Goal: Information Seeking & Learning: Learn about a topic

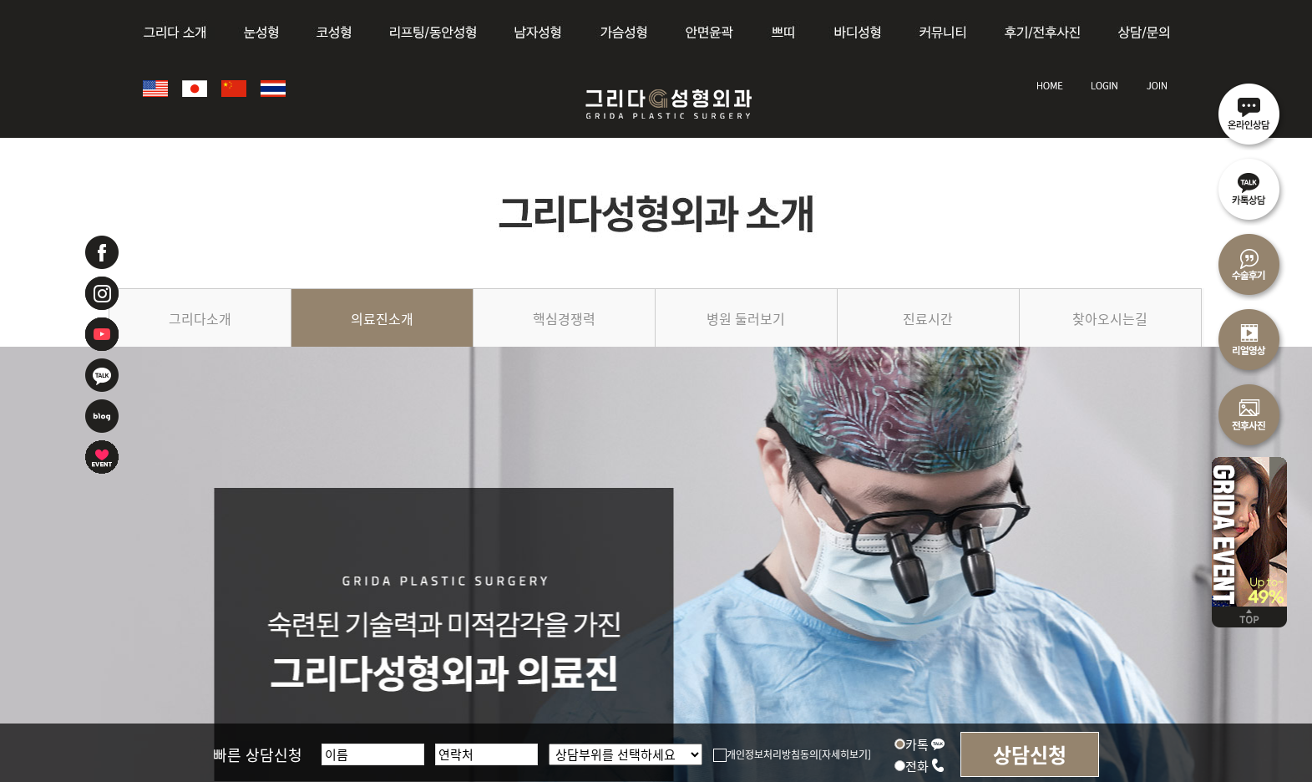
scroll to position [2114, 0]
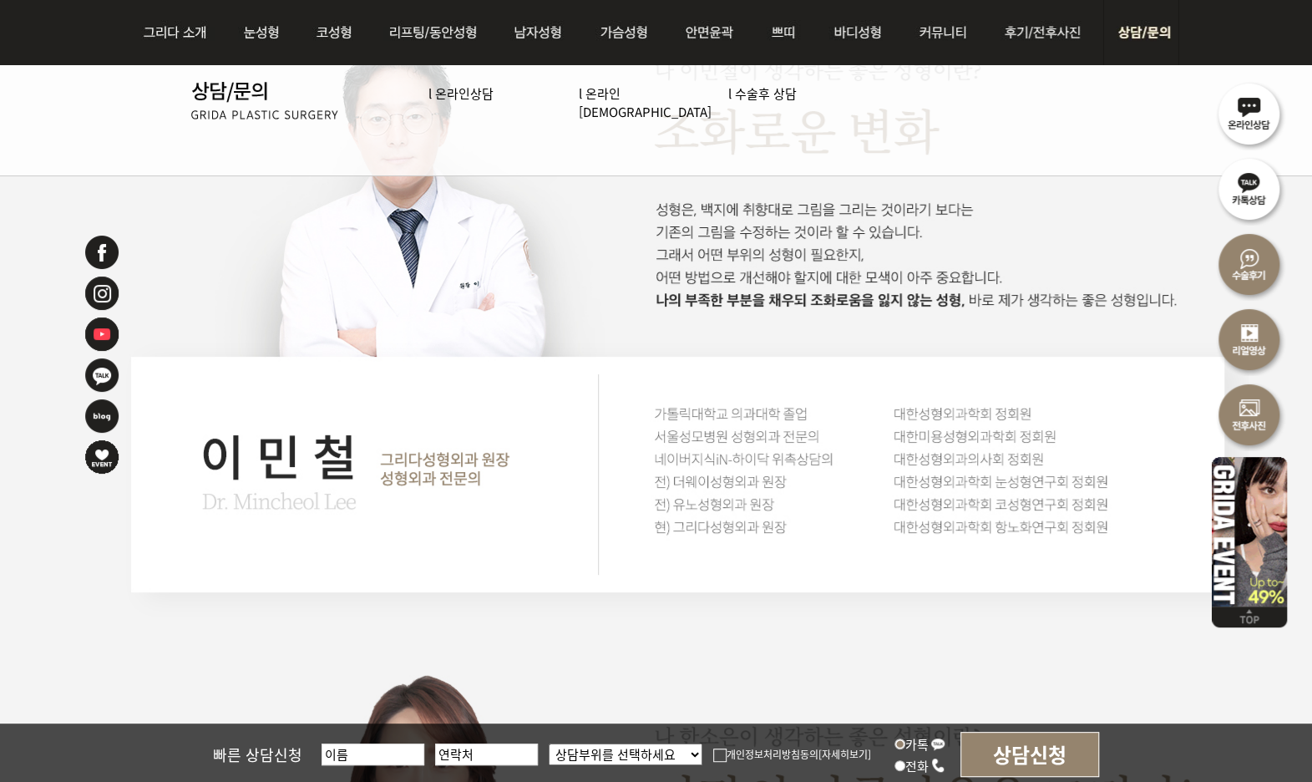
click at [630, 95] on link "l 온라인[DEMOGRAPHIC_DATA]" at bounding box center [645, 102] width 133 height 36
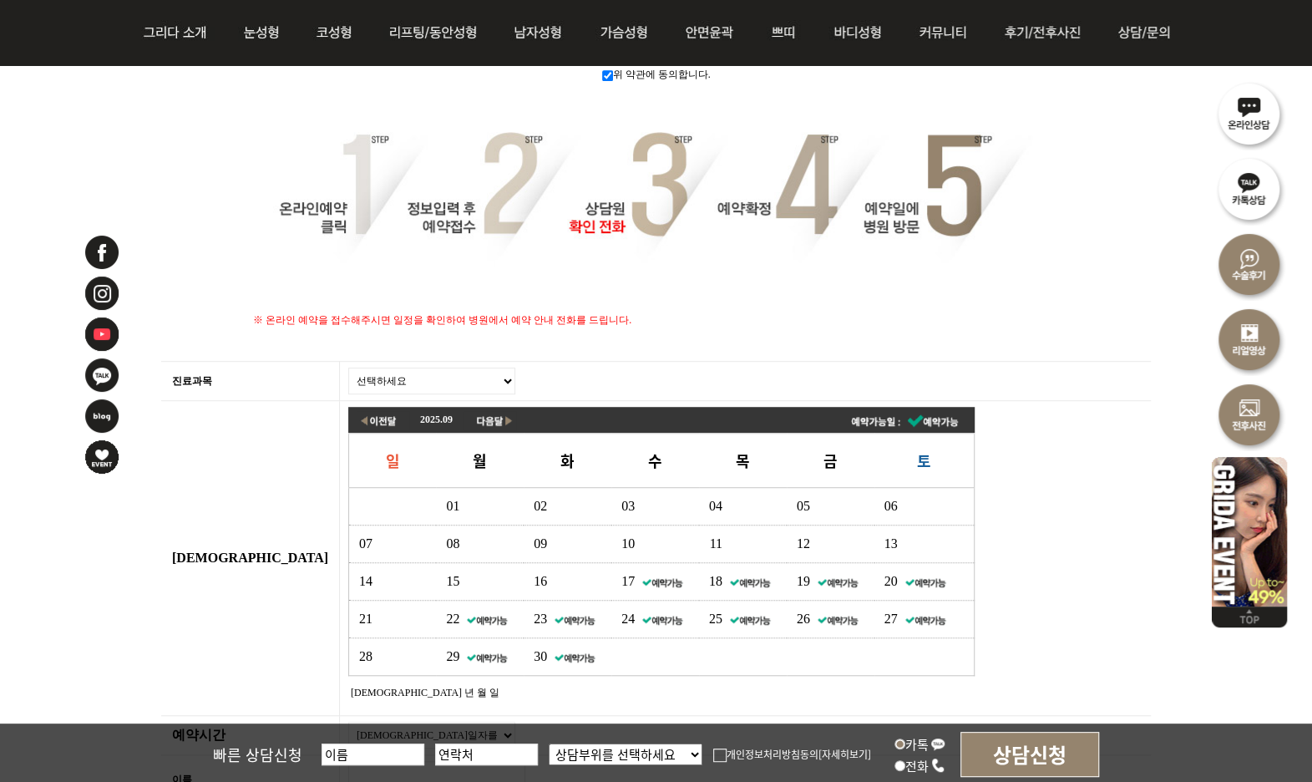
scroll to position [742, 0]
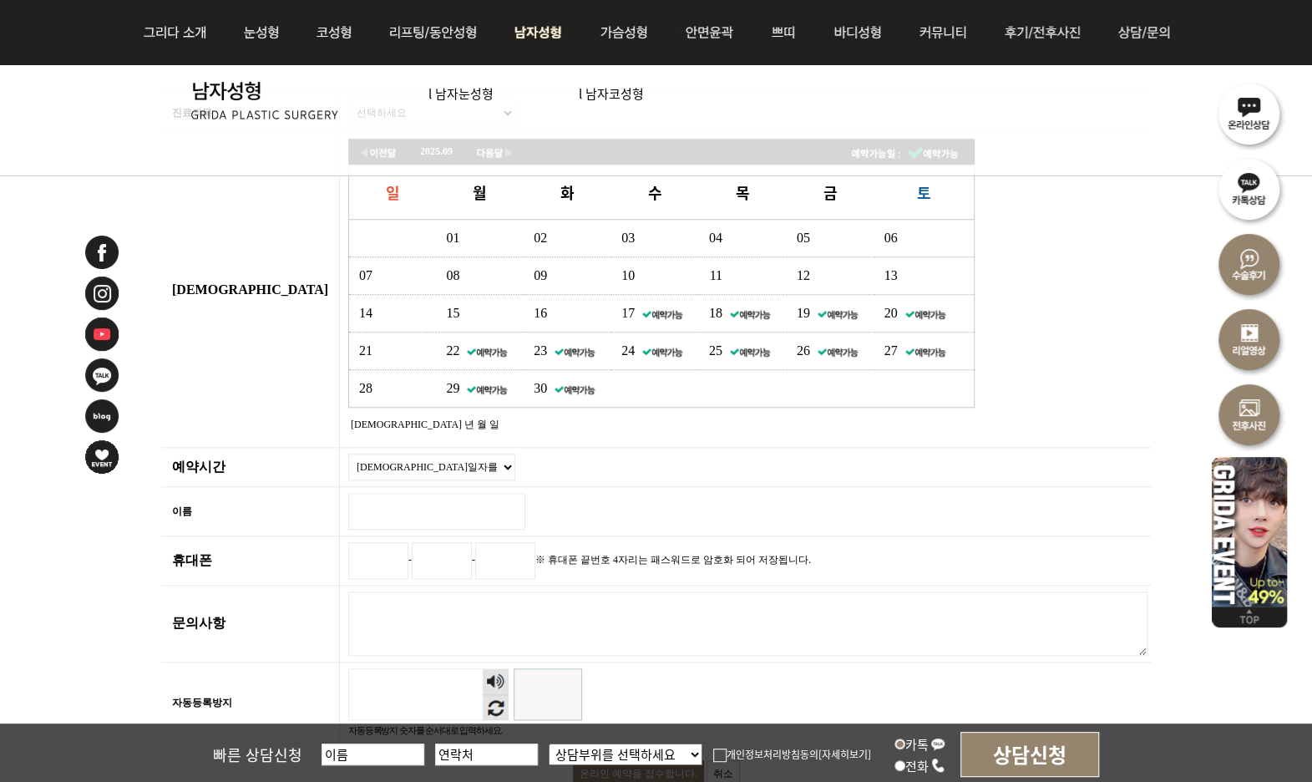
click at [595, 96] on link "l 남자코성형" at bounding box center [611, 93] width 65 height 18
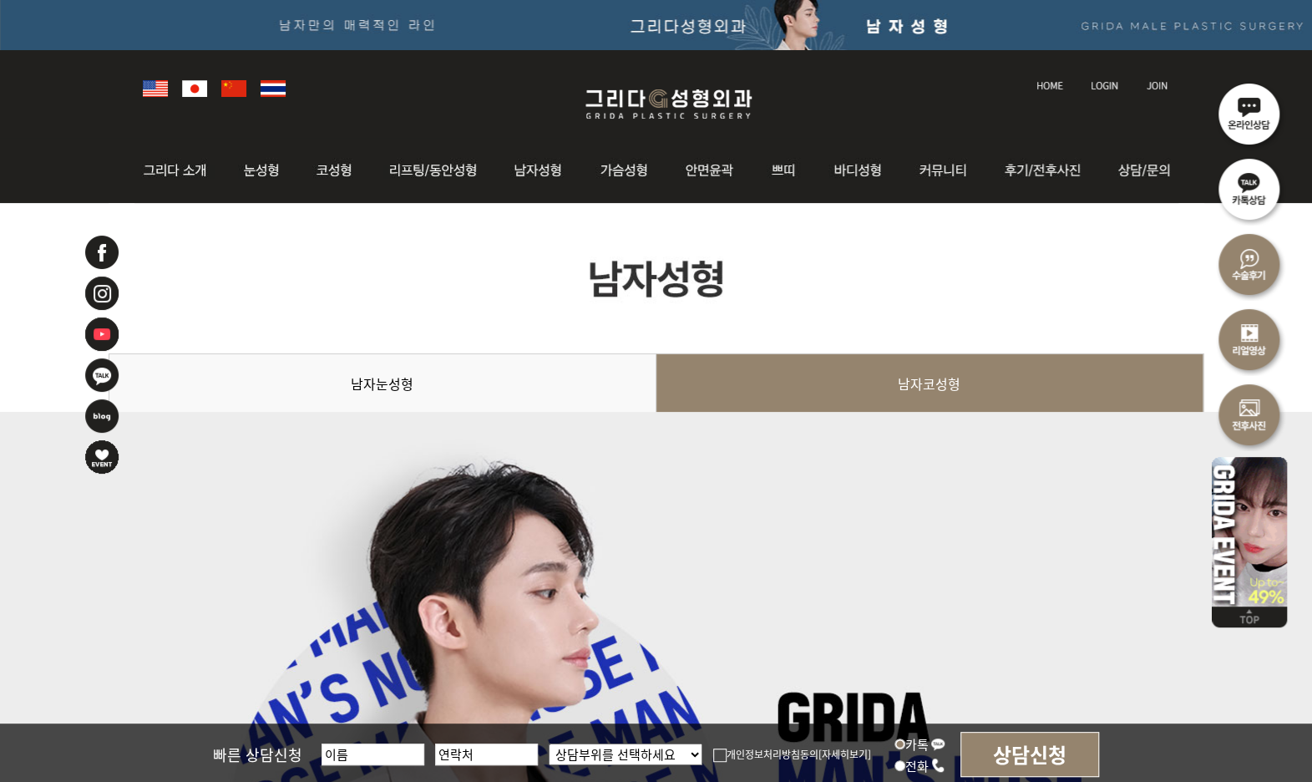
click at [992, 527] on div at bounding box center [656, 795] width 1312 height 767
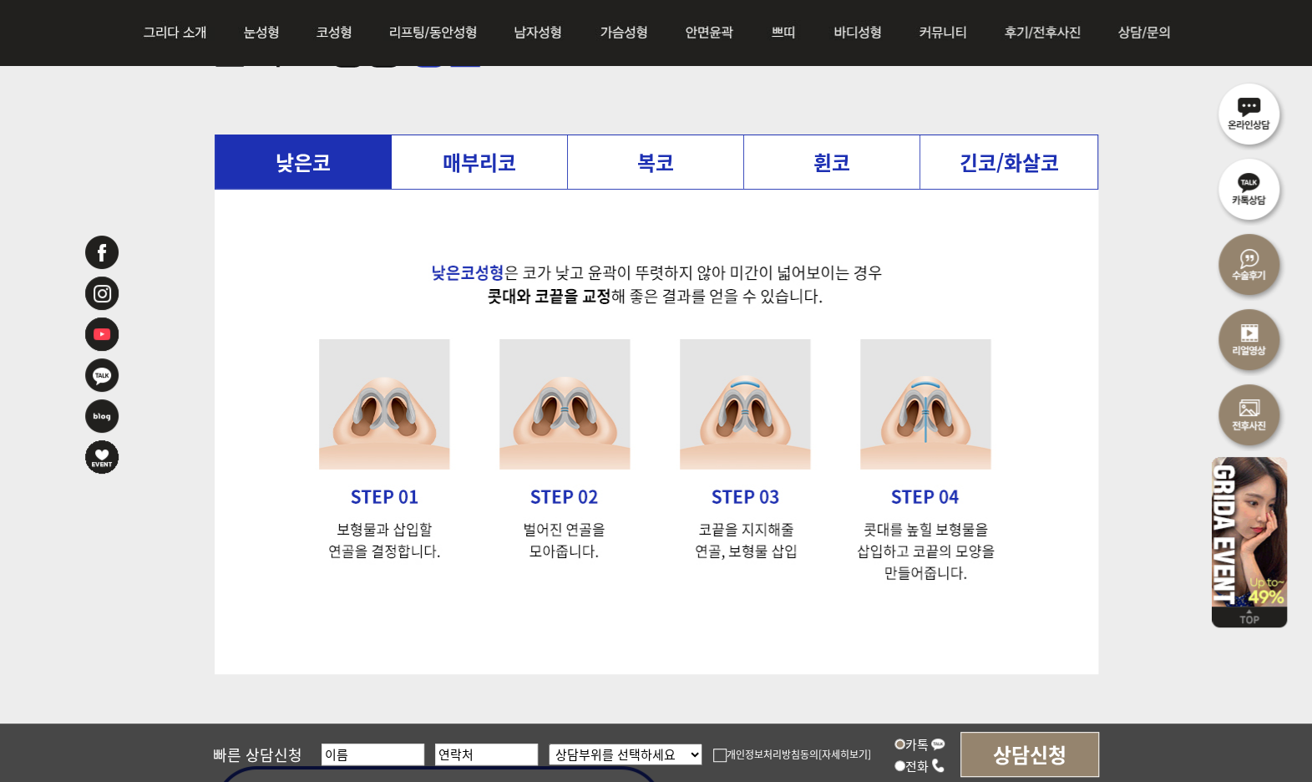
scroll to position [3402, 0]
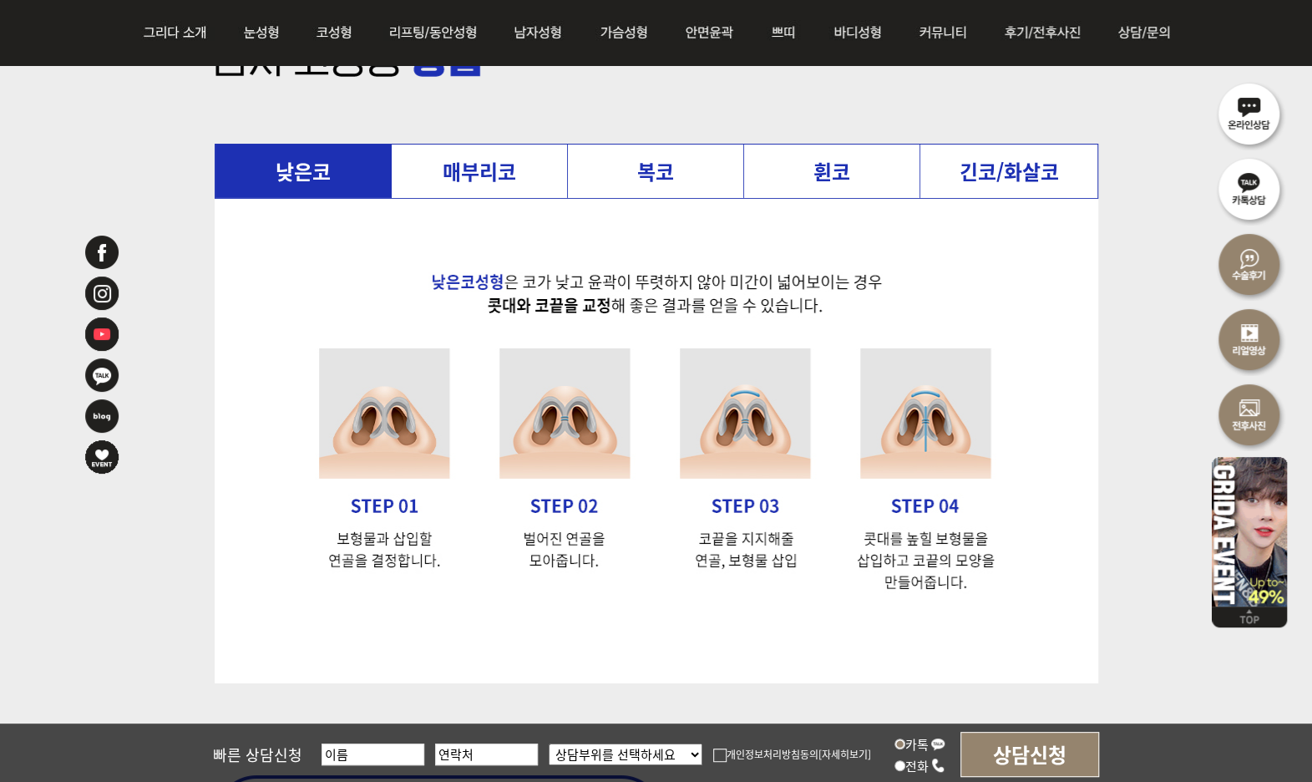
click at [635, 178] on li "복코" at bounding box center [656, 170] width 176 height 53
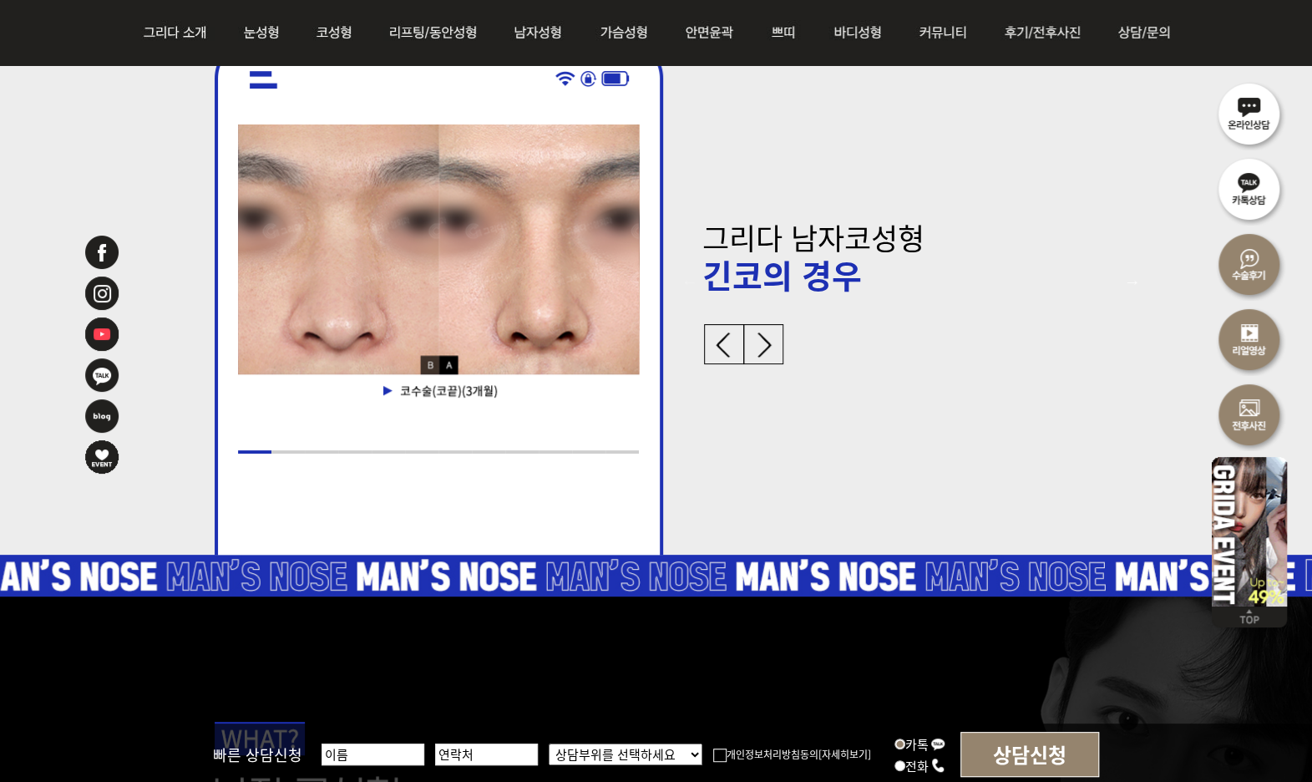
scroll to position [4166, 0]
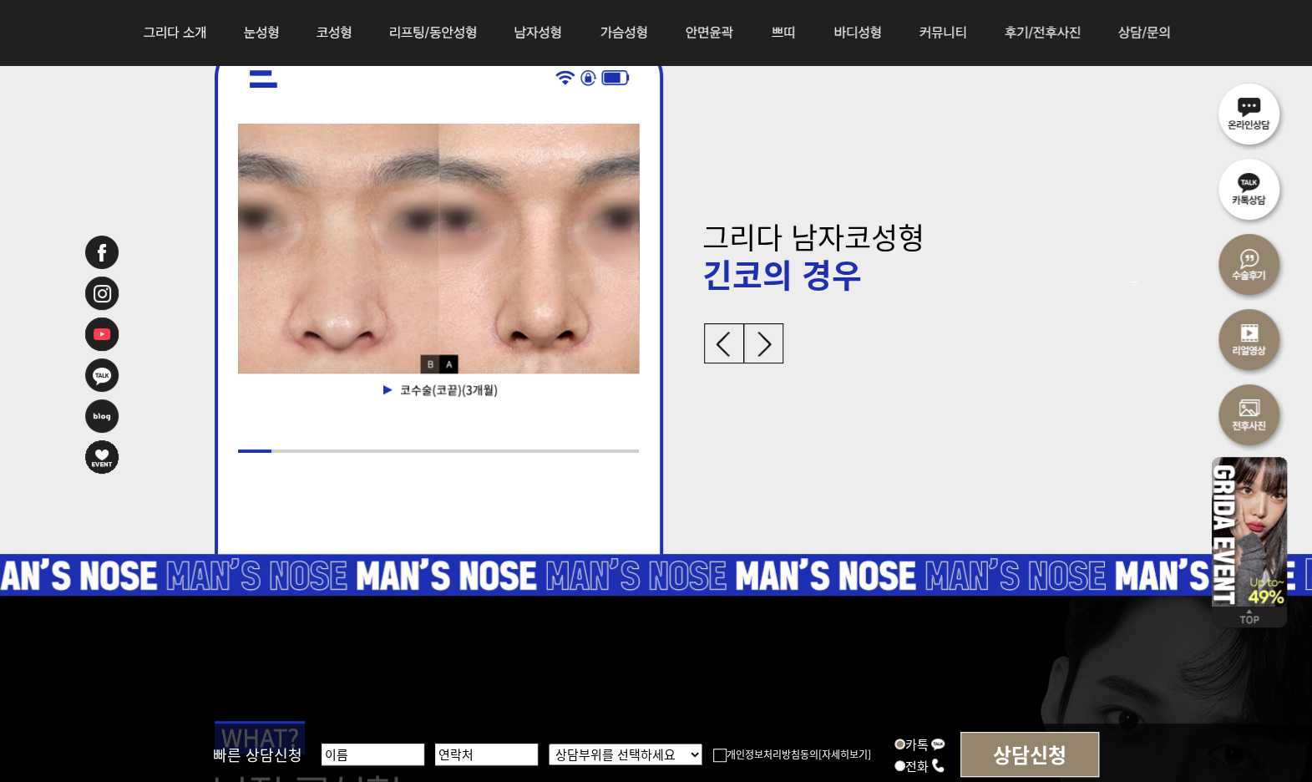
click at [773, 338] on img at bounding box center [763, 343] width 40 height 40
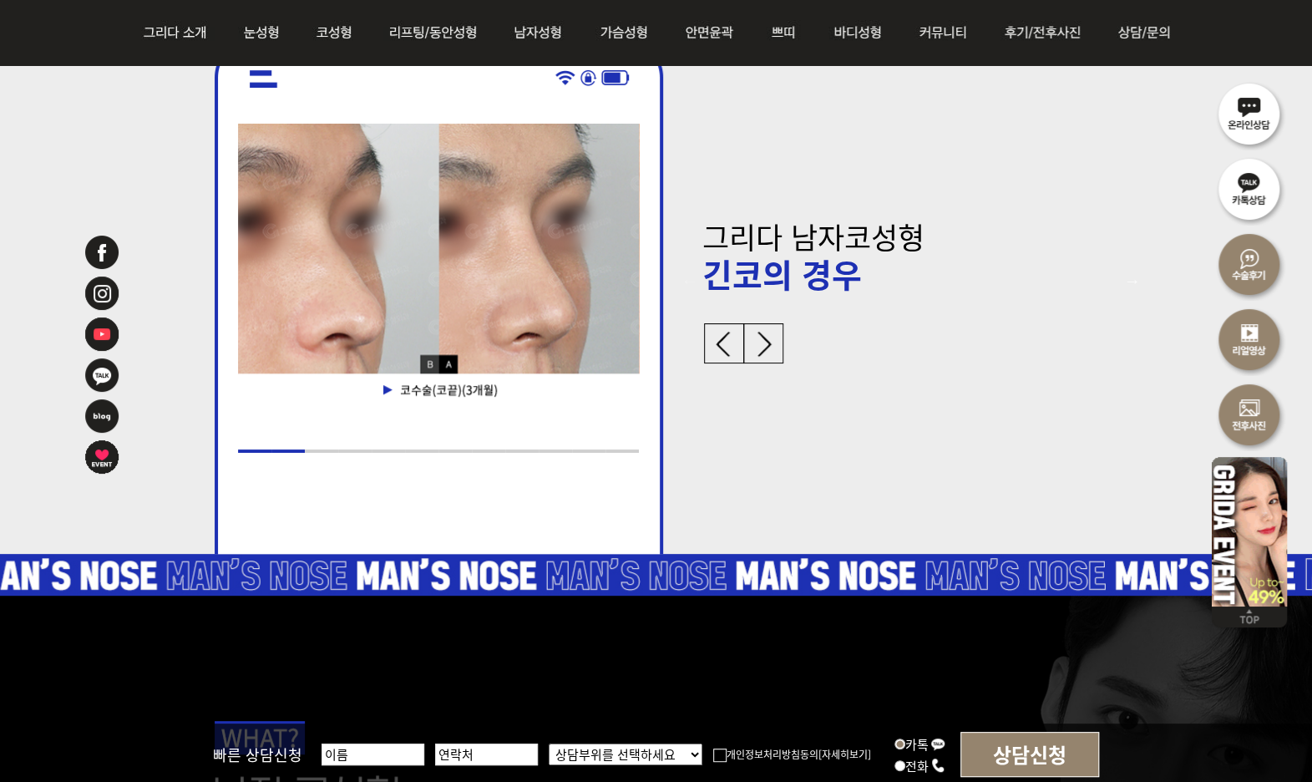
click at [773, 338] on img at bounding box center [763, 343] width 40 height 40
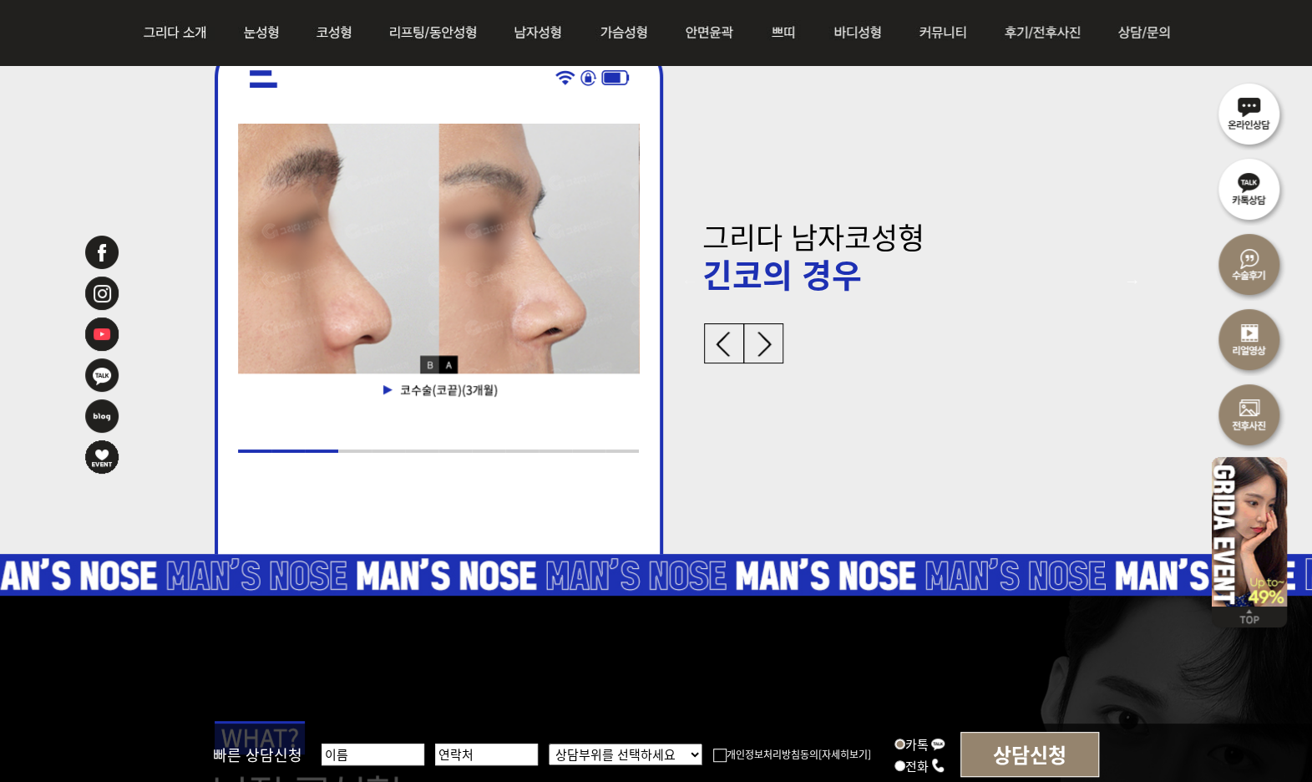
click at [773, 338] on img at bounding box center [763, 343] width 40 height 40
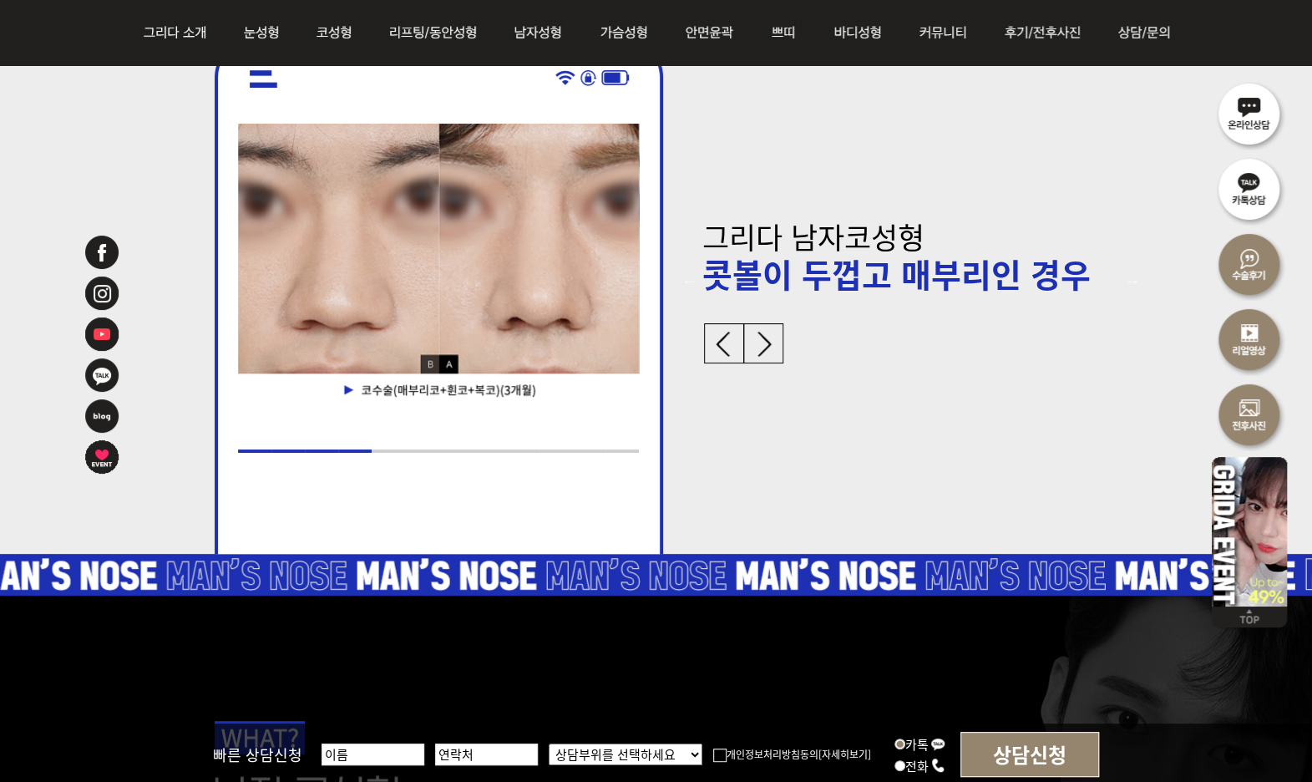
click at [756, 338] on img at bounding box center [763, 343] width 40 height 40
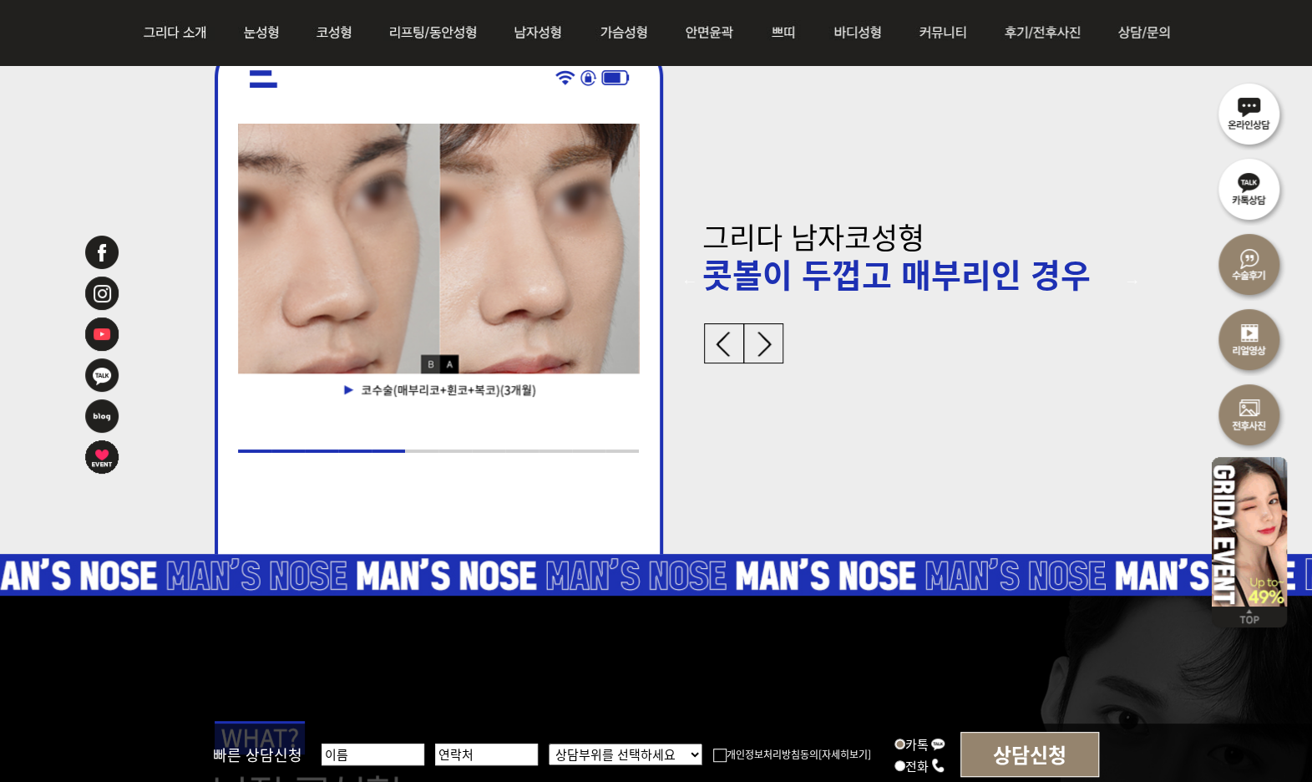
click at [762, 338] on img at bounding box center [763, 343] width 40 height 40
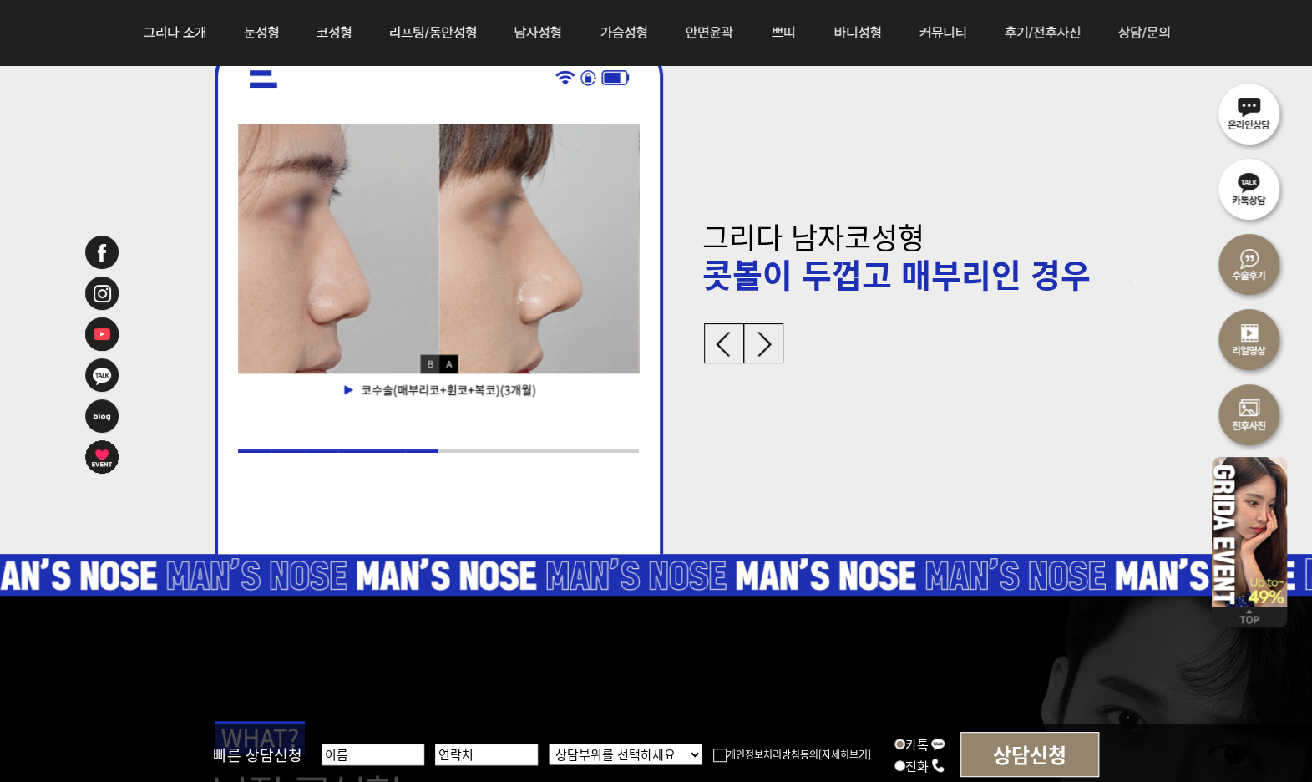
click at [762, 338] on img at bounding box center [763, 343] width 40 height 40
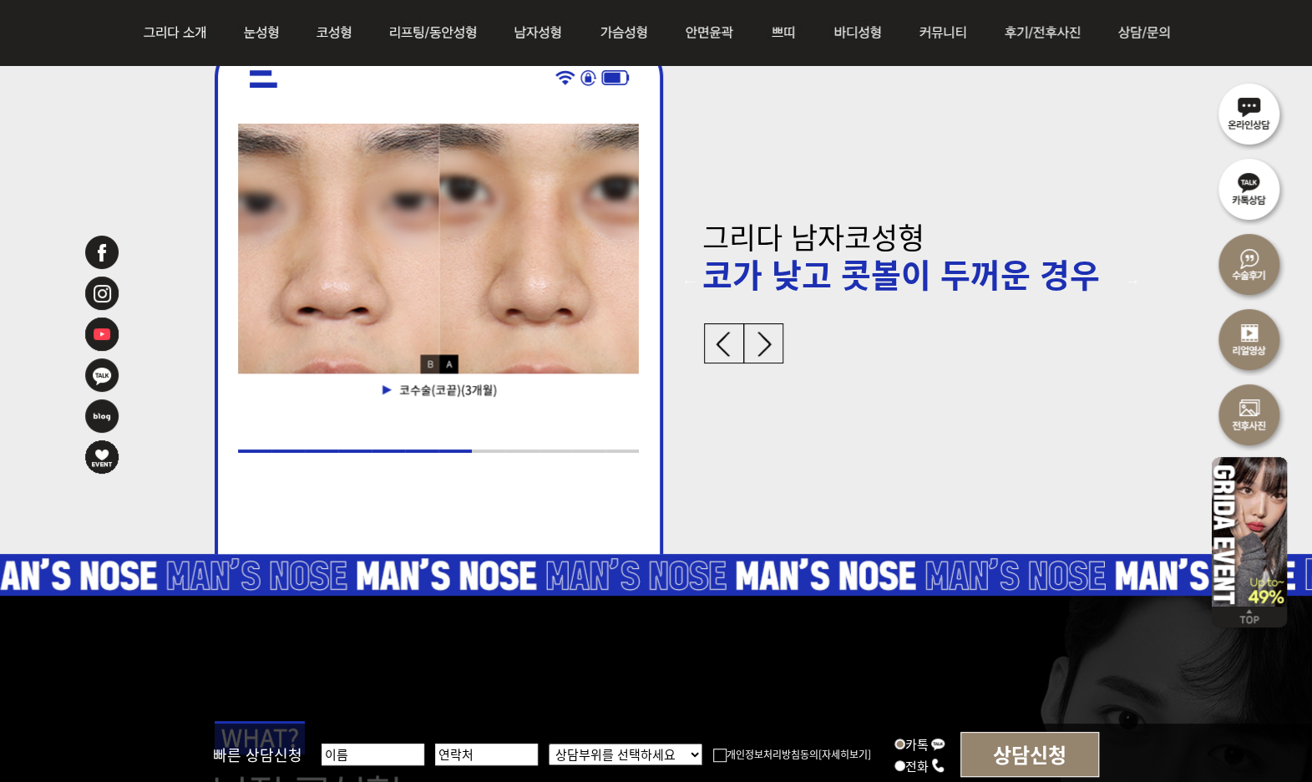
click at [762, 338] on img at bounding box center [763, 343] width 40 height 40
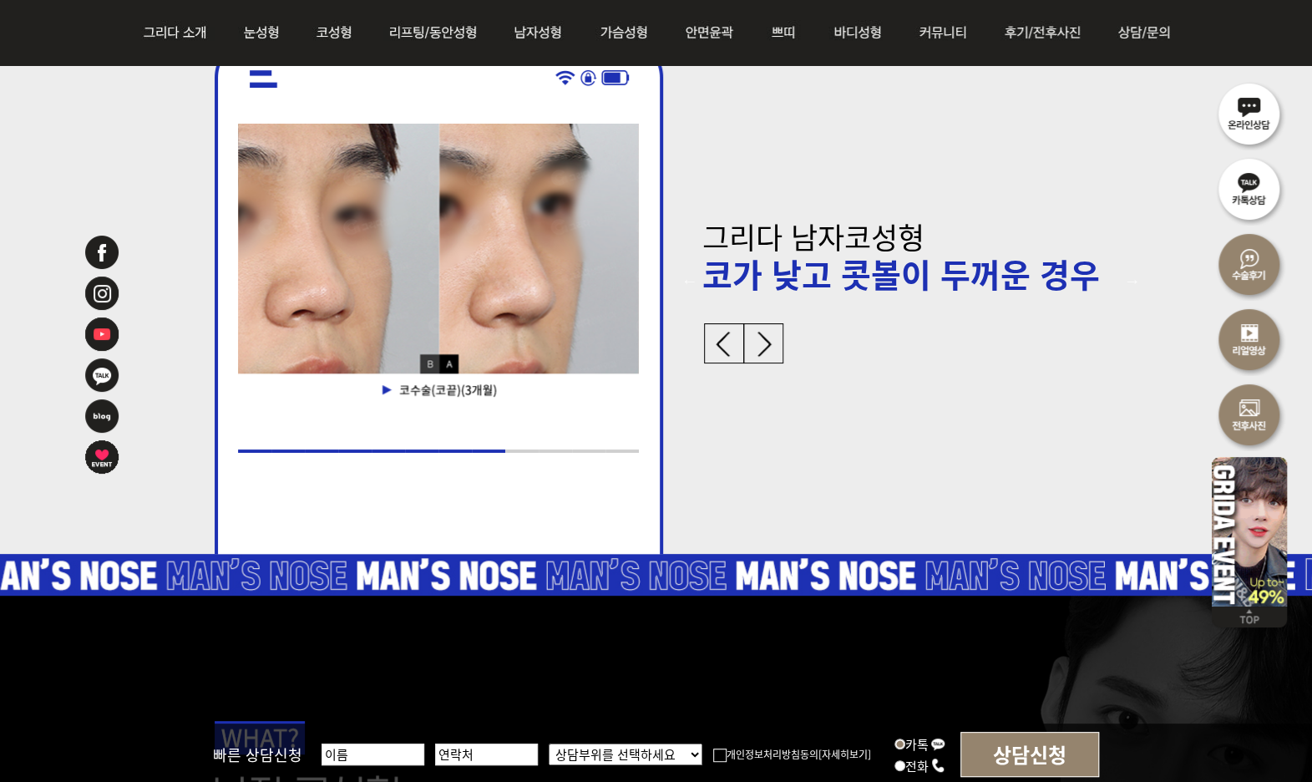
click at [711, 338] on img at bounding box center [724, 343] width 40 height 40
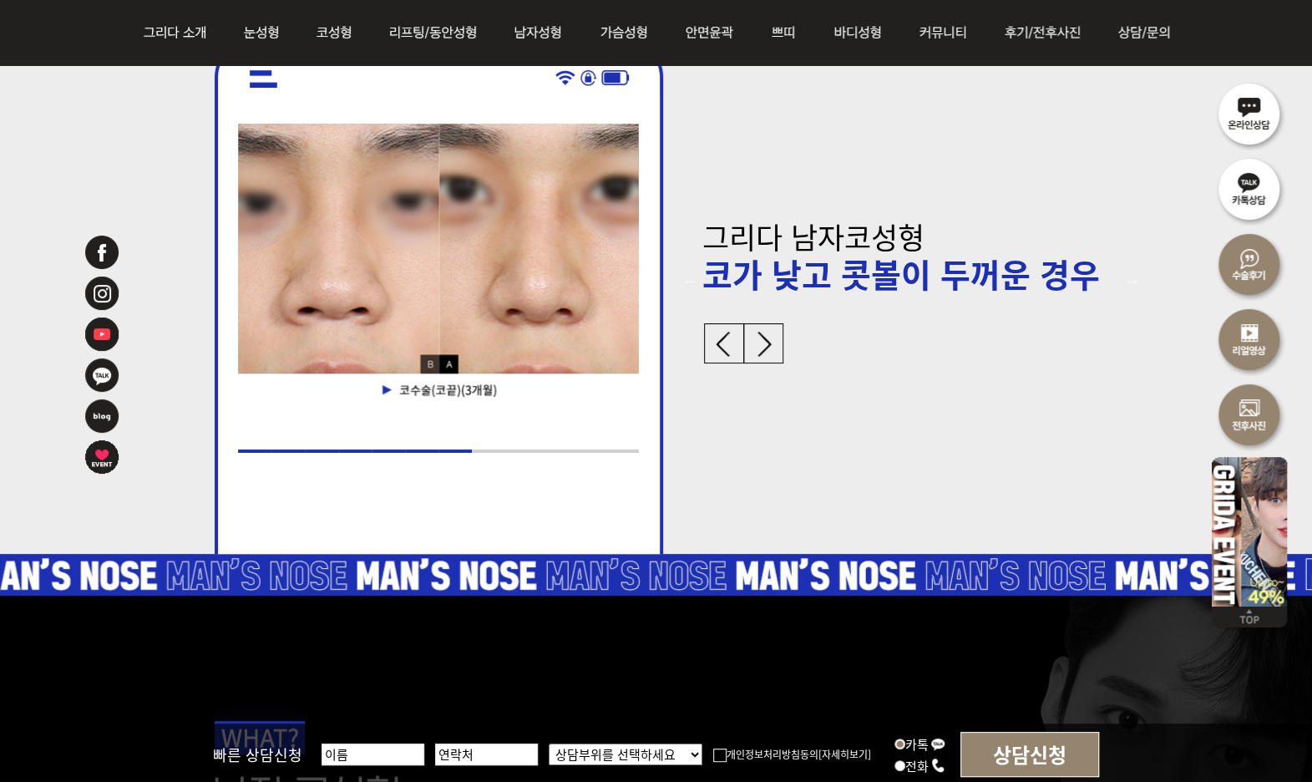
click at [752, 344] on img at bounding box center [763, 343] width 40 height 40
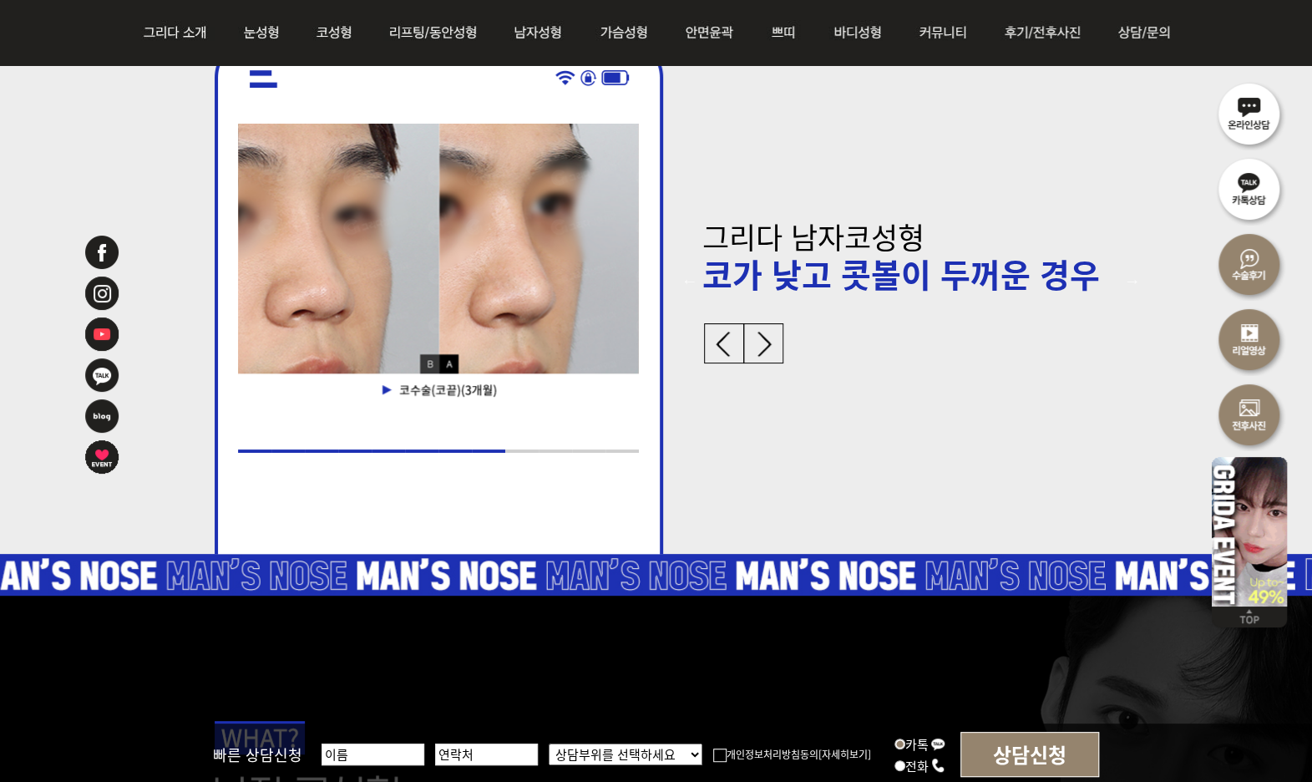
click at [752, 344] on img at bounding box center [763, 343] width 40 height 40
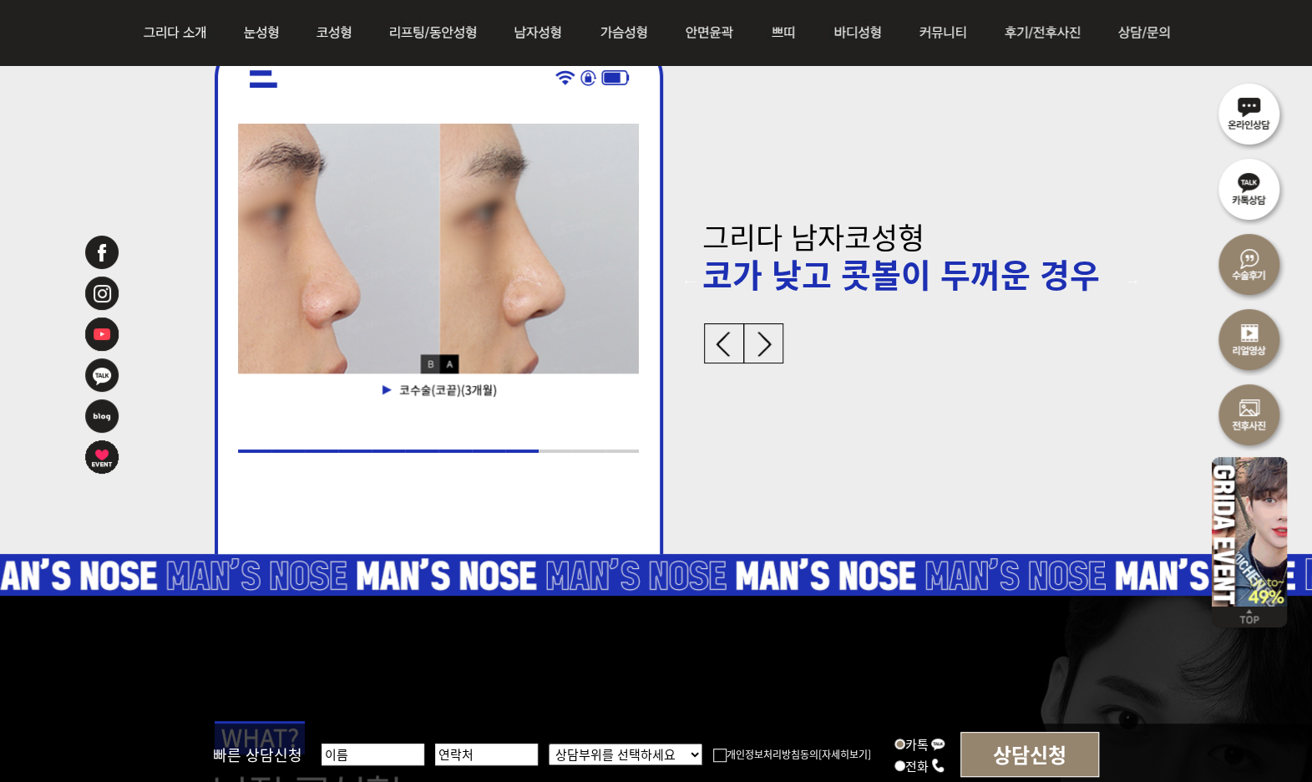
click at [752, 344] on img at bounding box center [763, 343] width 40 height 40
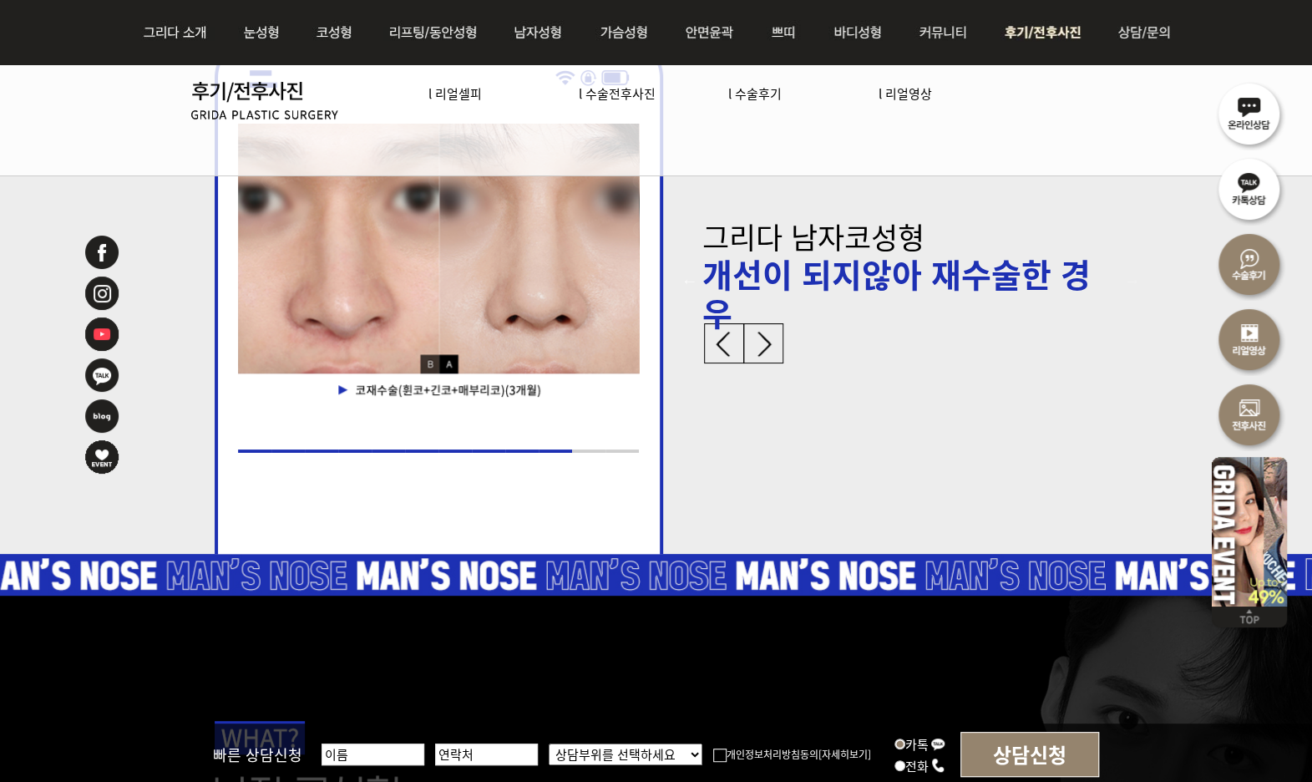
click at [1071, 33] on img at bounding box center [1045, 32] width 116 height 65
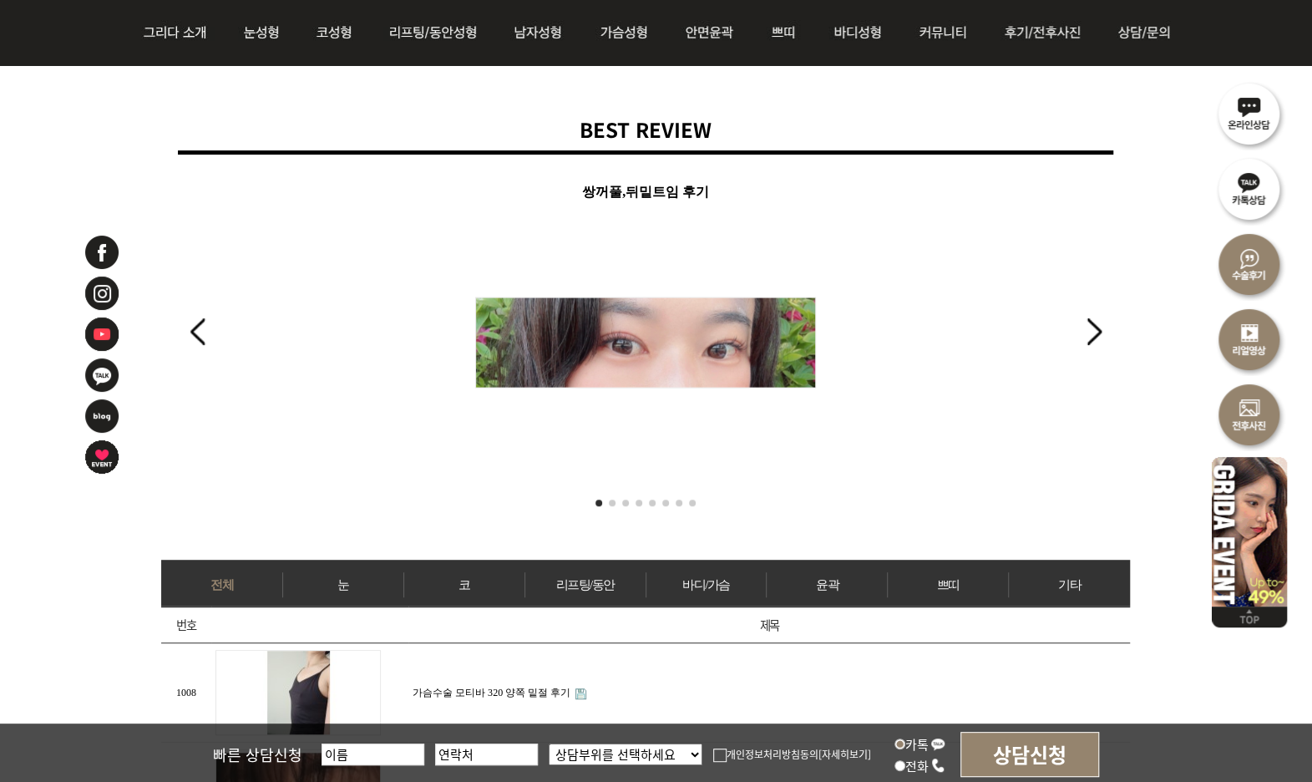
scroll to position [266, 0]
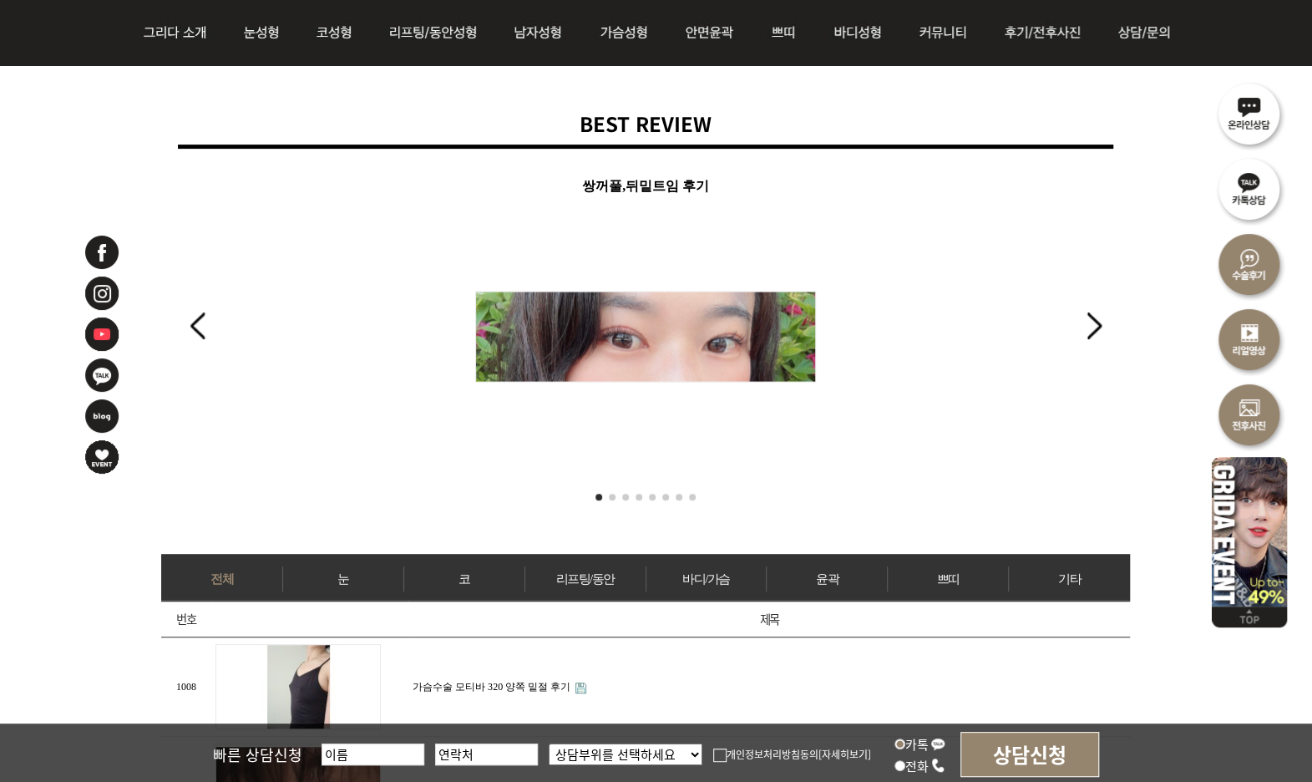
click at [459, 581] on link "코" at bounding box center [464, 578] width 120 height 25
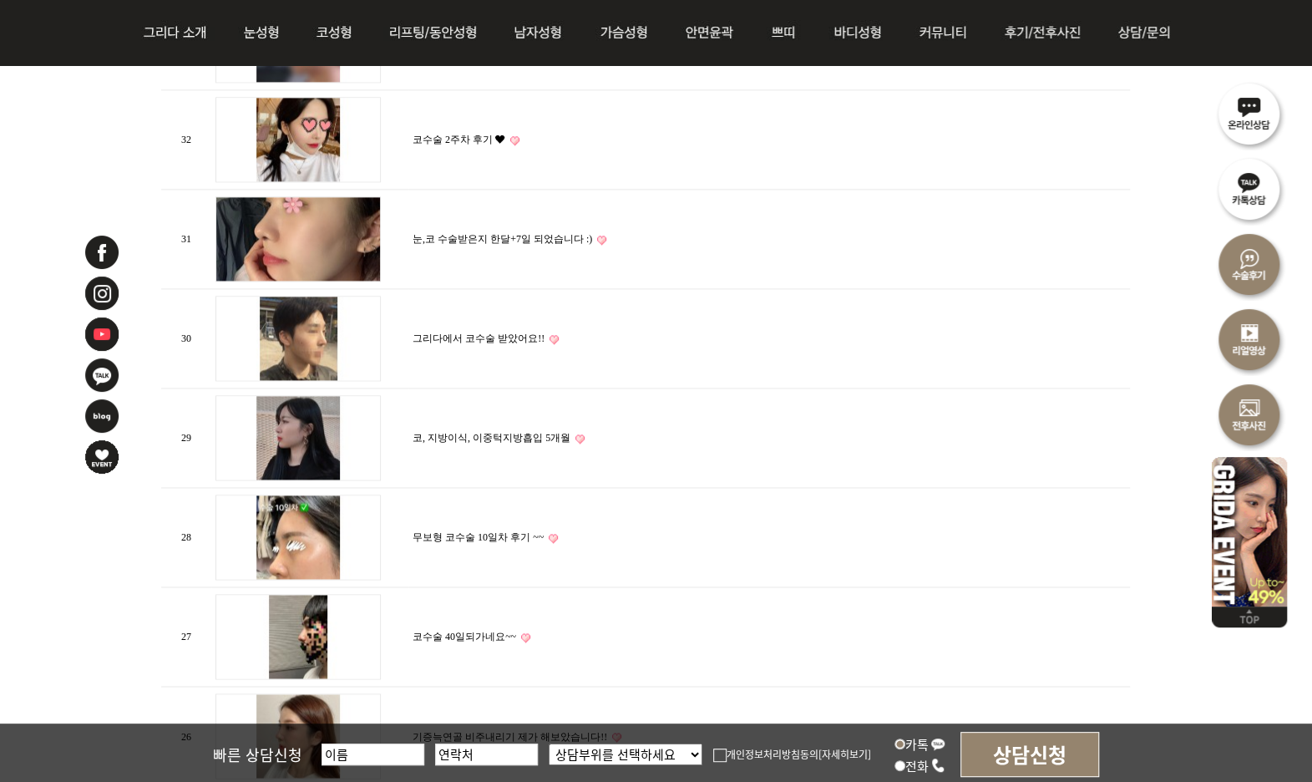
scroll to position [1332, 0]
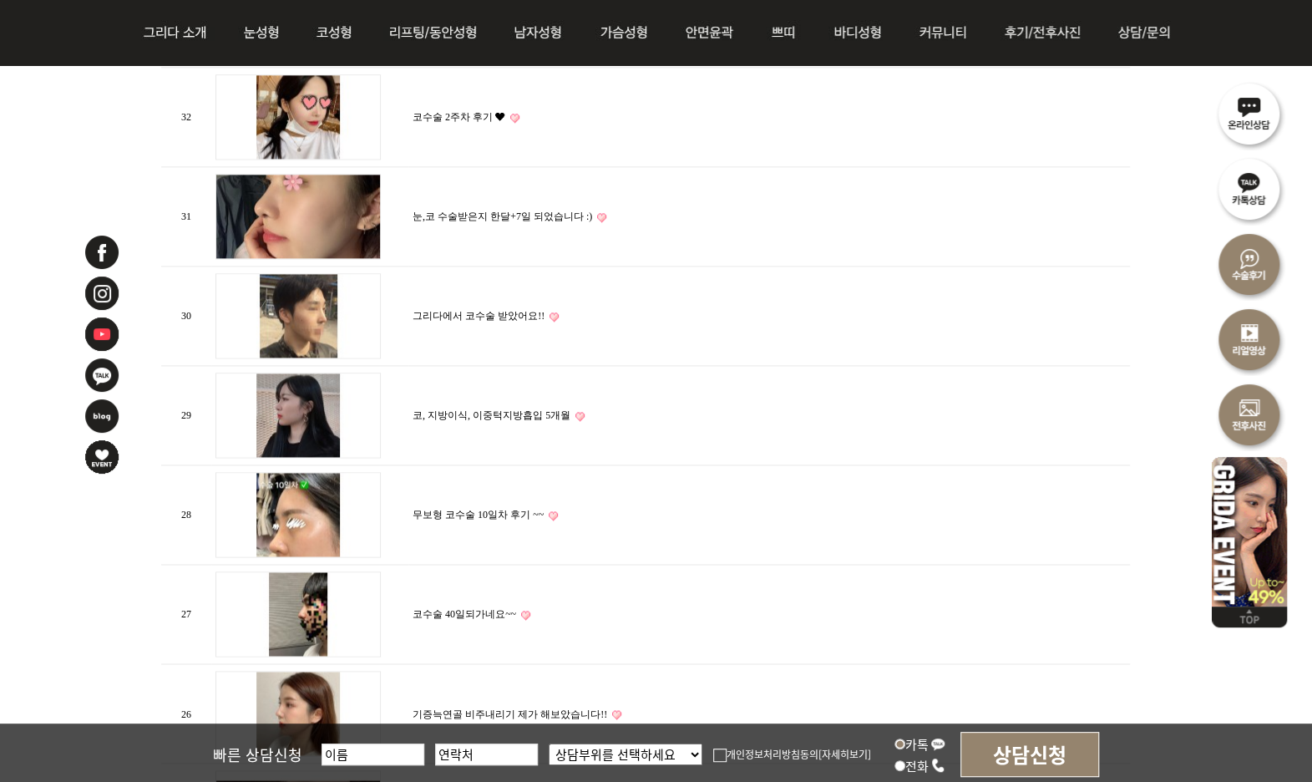
click at [501, 310] on link "그리다에서 코수술 받았어요!!" at bounding box center [479, 316] width 132 height 12
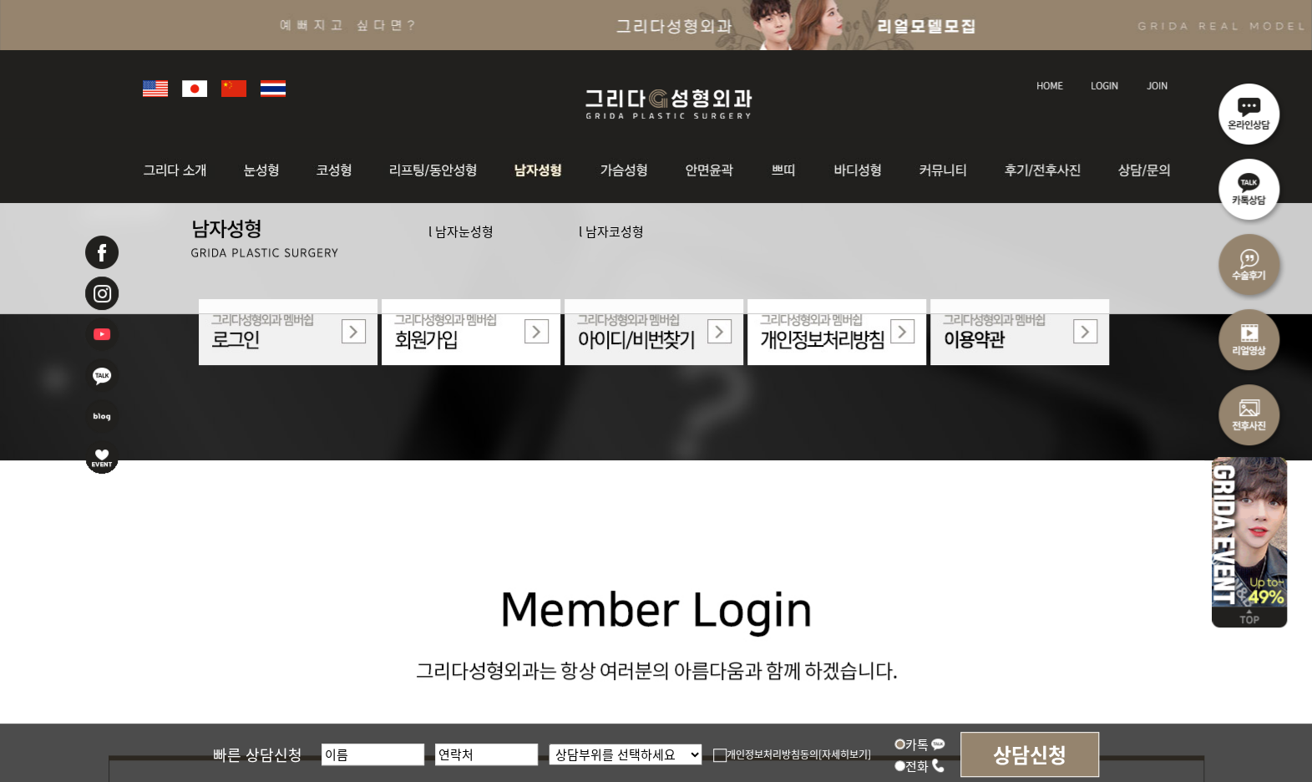
click at [620, 232] on link "l 남자코성형" at bounding box center [611, 231] width 65 height 18
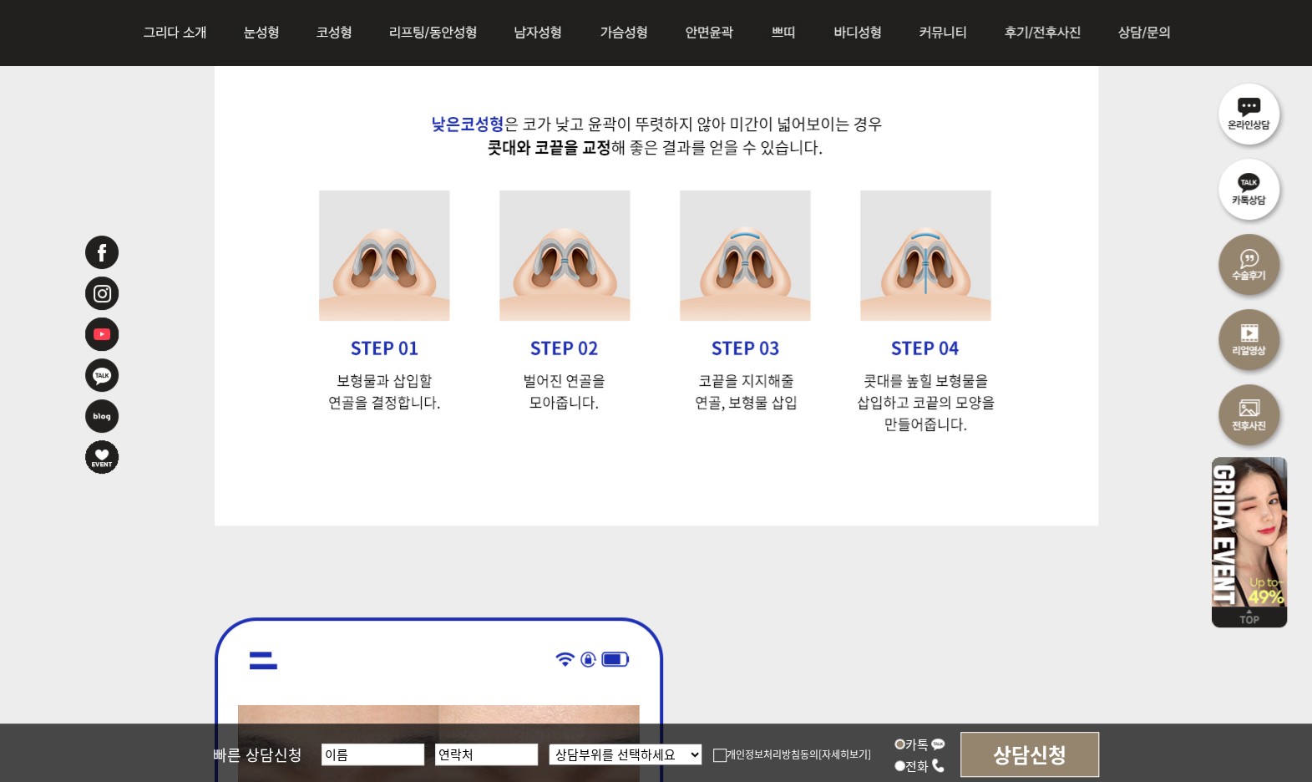
scroll to position [3559, 0]
